Goal: Task Accomplishment & Management: Use online tool/utility

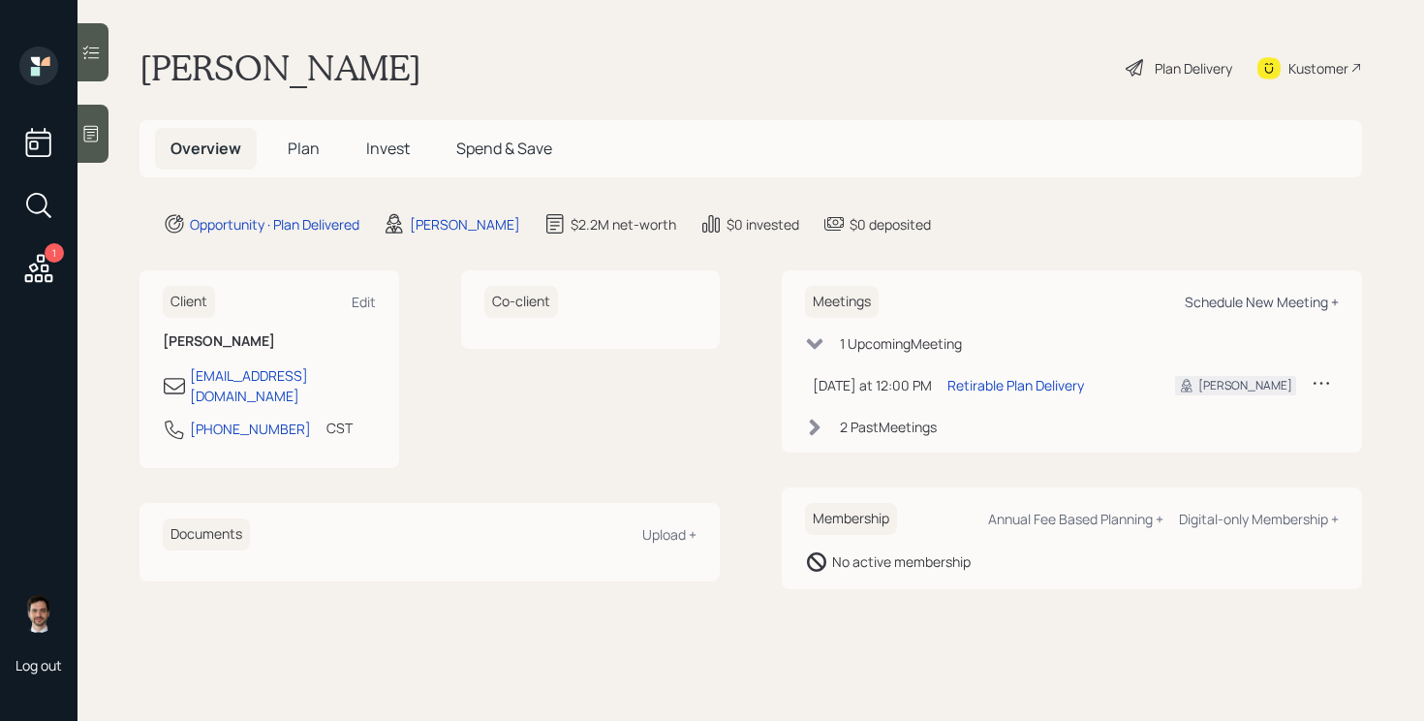
click at [1235, 296] on div "Schedule New Meeting +" at bounding box center [1262, 302] width 154 height 18
select select "ef6b64e1-8f62-4a74-b865-a7df4b35b836"
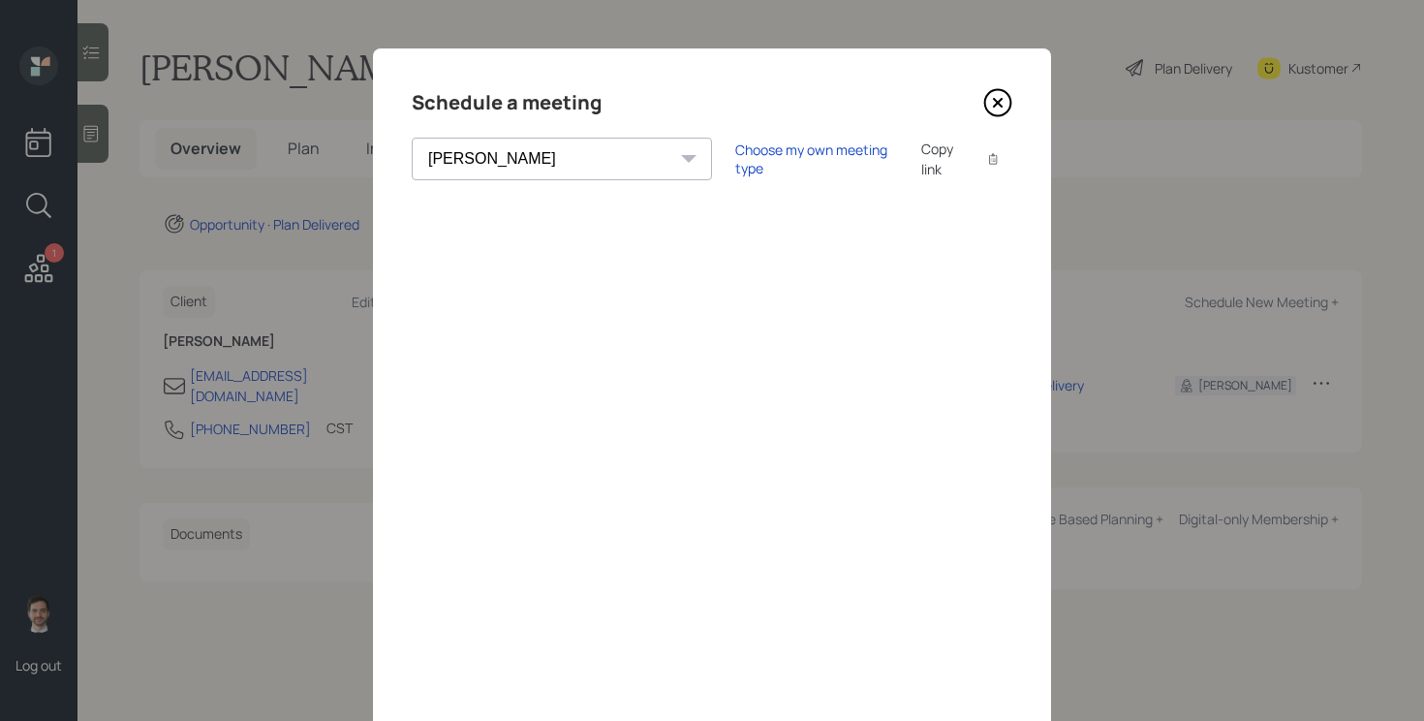
click at [993, 113] on icon at bounding box center [998, 103] width 26 height 26
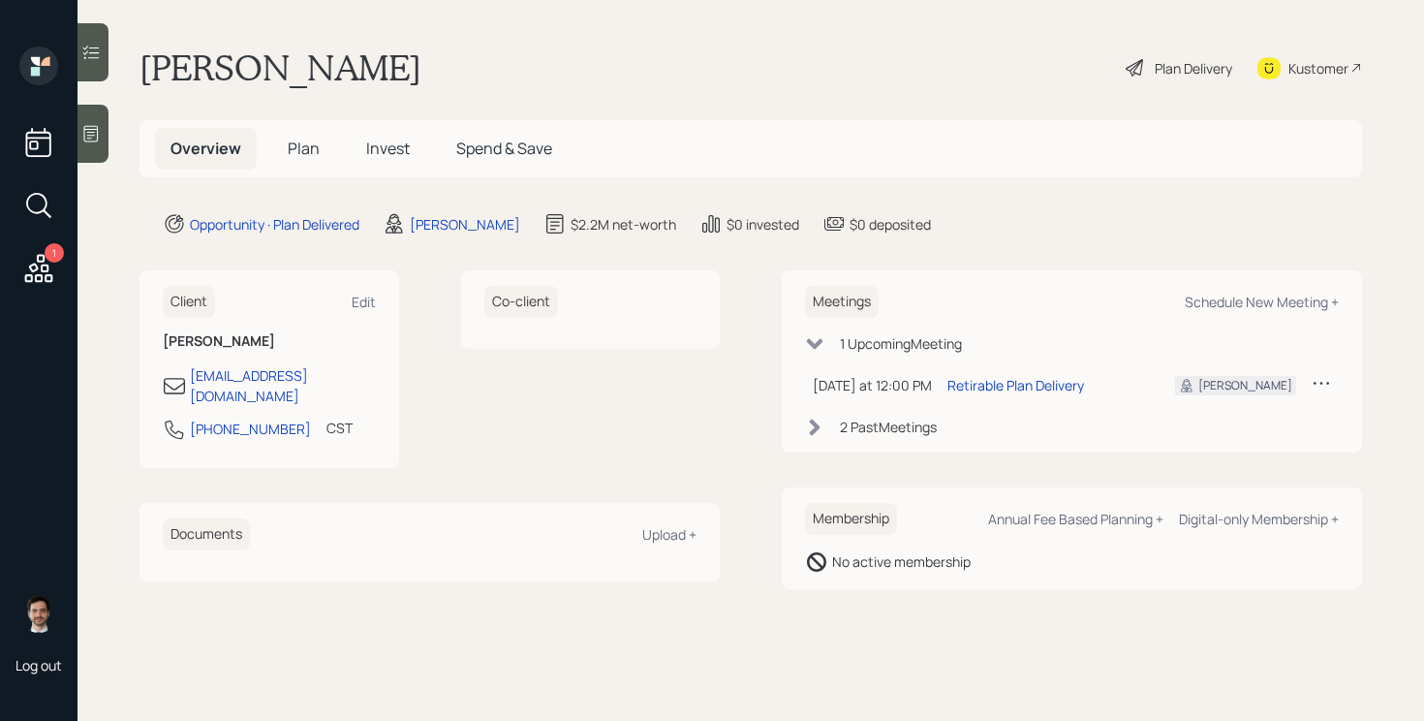
click at [321, 139] on h5 "Plan" at bounding box center [303, 149] width 63 height 42
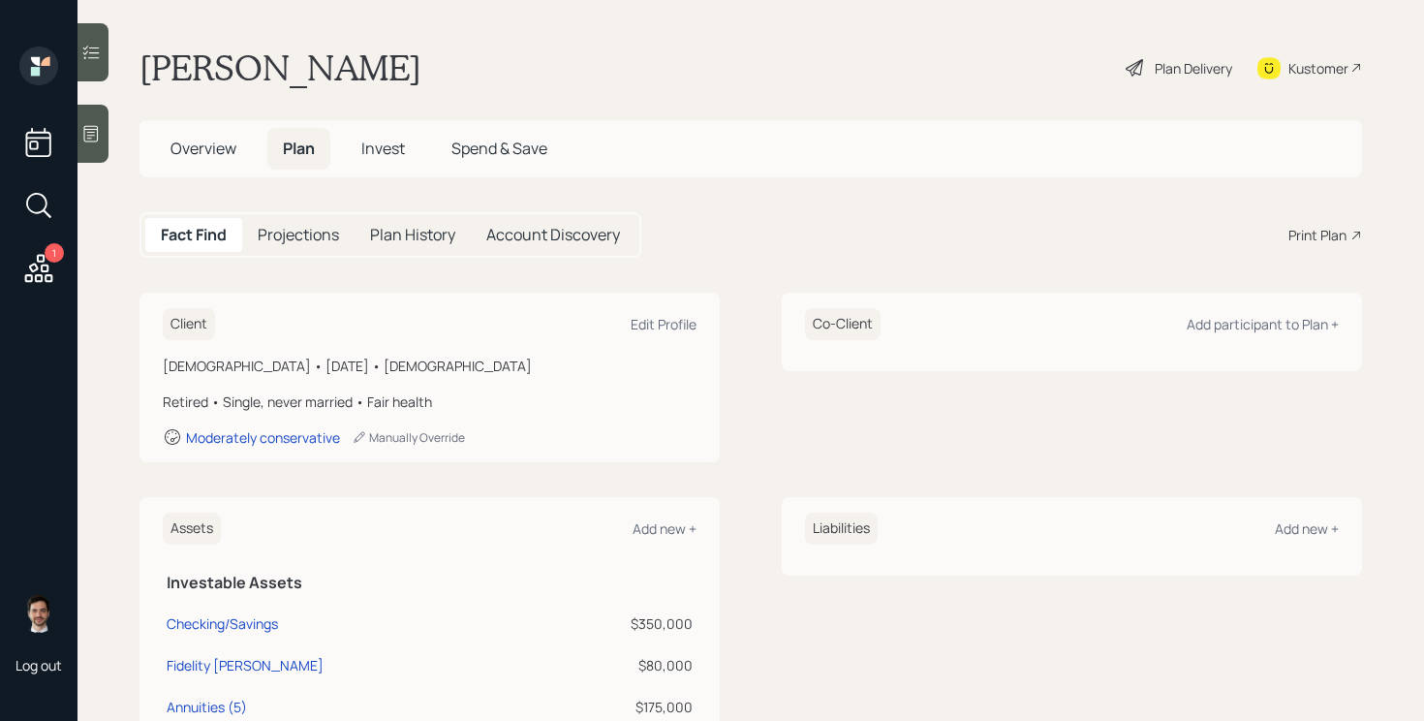
click at [1298, 227] on div "Print Plan" at bounding box center [1317, 235] width 58 height 20
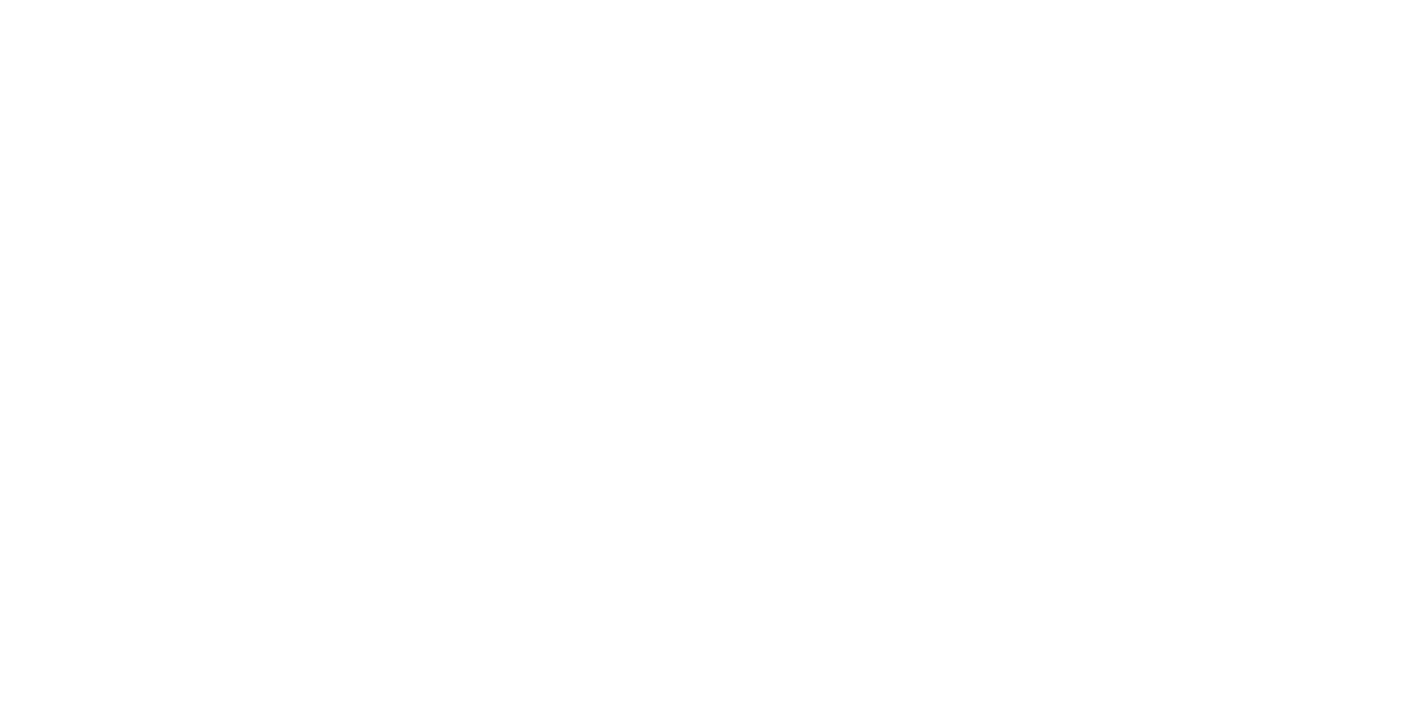
click at [933, 0] on html at bounding box center [712, 0] width 1424 height 0
